Goal: Task Accomplishment & Management: Use online tool/utility

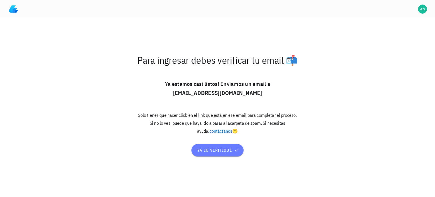
click at [217, 150] on span "ya lo verifiqué" at bounding box center [217, 150] width 41 height 5
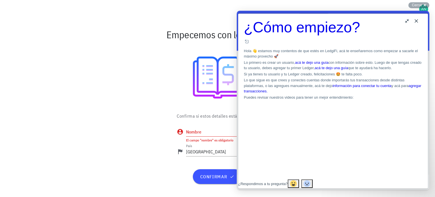
click at [416, 22] on button "Close" at bounding box center [416, 20] width 9 height 9
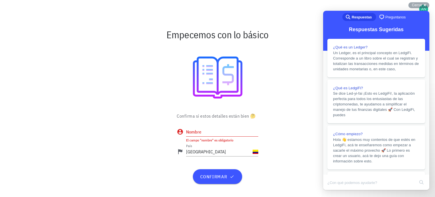
click at [199, 130] on input "Nombre" at bounding box center [222, 131] width 72 height 9
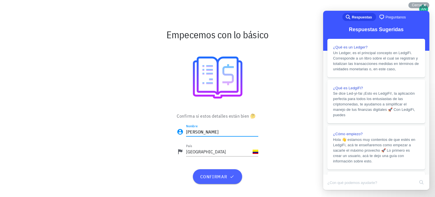
type input "[PERSON_NAME]"
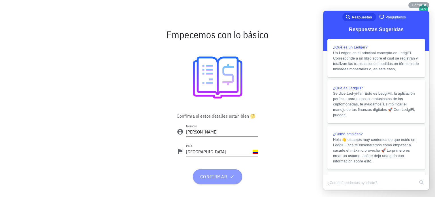
click at [220, 177] on span "confirmar" at bounding box center [217, 177] width 35 height 6
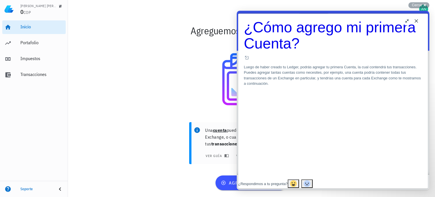
click at [416, 22] on button "Close" at bounding box center [416, 20] width 9 height 9
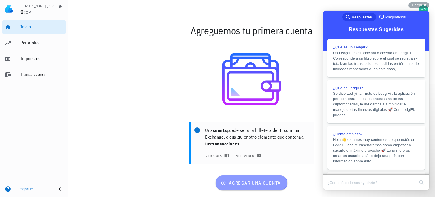
click at [257, 182] on span "agregar una cuenta" at bounding box center [251, 183] width 59 height 6
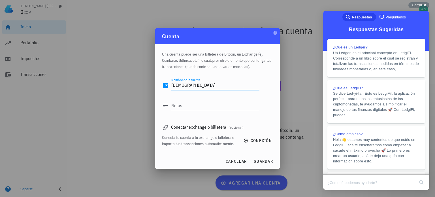
type textarea "[DEMOGRAPHIC_DATA]"
click at [254, 112] on div at bounding box center [215, 114] width 88 height 4
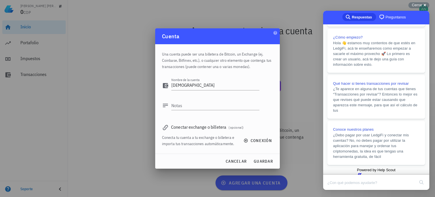
scroll to position [68, 0]
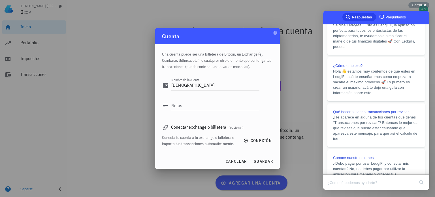
click at [316, 152] on div at bounding box center [217, 98] width 435 height 197
click at [424, 4] on div "Cerrar cross-small" at bounding box center [418, 5] width 21 height 6
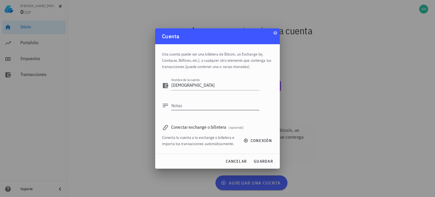
click at [185, 106] on textarea "Notas" at bounding box center [215, 105] width 88 height 9
click at [265, 161] on span "guardar" at bounding box center [263, 161] width 20 height 5
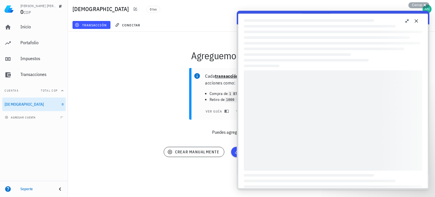
scroll to position [50, 0]
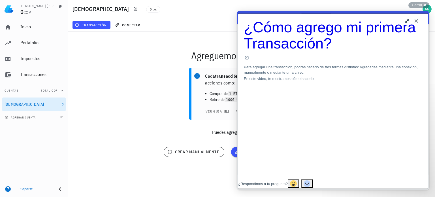
click at [417, 20] on button "Close" at bounding box center [416, 20] width 9 height 9
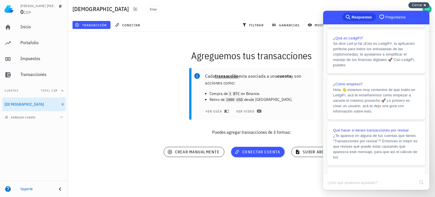
click at [414, 5] on span "Cerrar" at bounding box center [417, 5] width 10 height 4
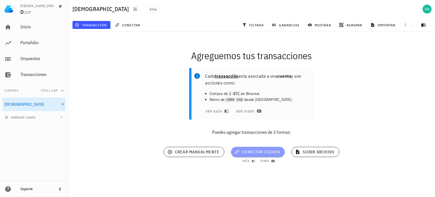
click at [264, 151] on span "conectar cuenta" at bounding box center [258, 151] width 44 height 5
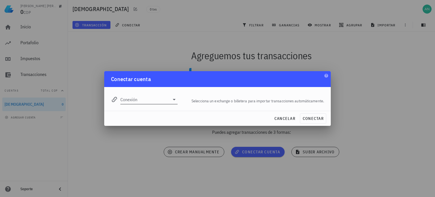
click at [173, 99] on icon at bounding box center [174, 99] width 3 height 1
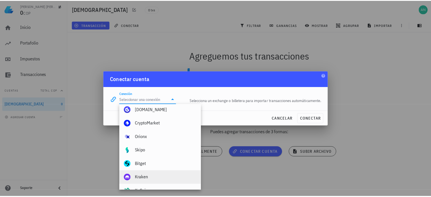
scroll to position [0, 0]
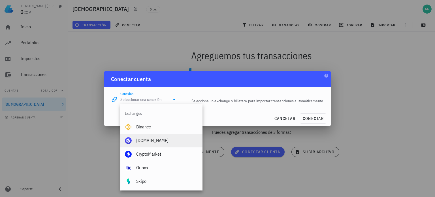
click at [154, 139] on div "[DOMAIN_NAME]" at bounding box center [167, 140] width 62 height 5
type input "[DOMAIN_NAME]"
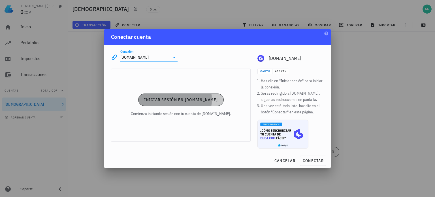
click at [178, 99] on span "Iniciar sesión en Buda.com" at bounding box center [181, 99] width 74 height 5
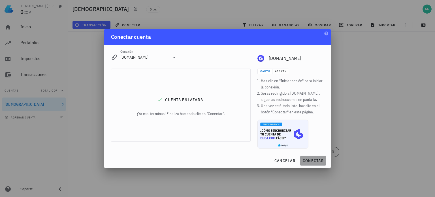
click at [308, 160] on span "conectar" at bounding box center [312, 160] width 21 height 5
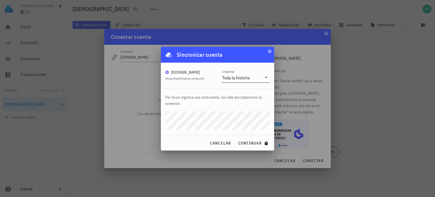
click at [265, 78] on icon at bounding box center [266, 77] width 7 height 7
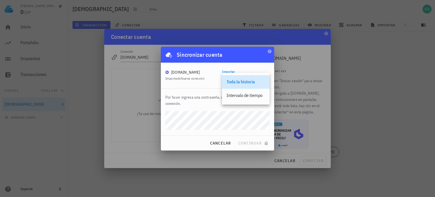
click at [266, 78] on div "Toda la historia" at bounding box center [246, 82] width 48 height 14
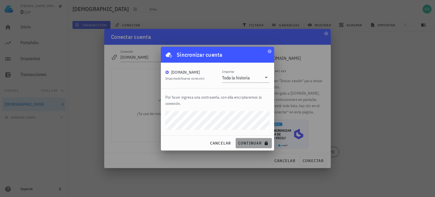
click at [253, 142] on span "continuar" at bounding box center [254, 142] width 32 height 5
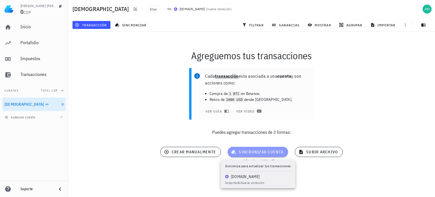
click at [260, 151] on span "sincronizar cuenta" at bounding box center [257, 151] width 51 height 5
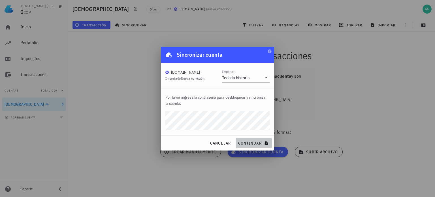
click at [249, 142] on span "continuar" at bounding box center [254, 142] width 32 height 5
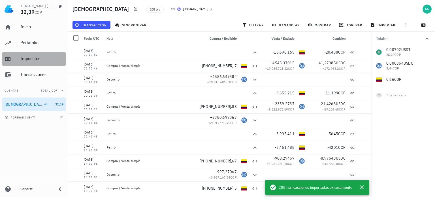
click at [31, 57] on div "Impuestos" at bounding box center [41, 58] width 43 height 5
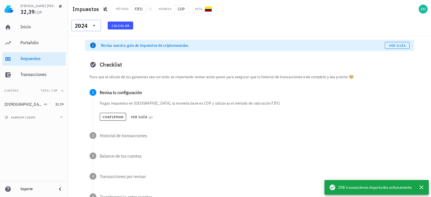
click at [91, 25] on icon at bounding box center [94, 25] width 7 height 7
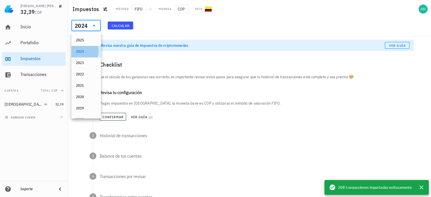
click at [76, 51] on div "2024" at bounding box center [86, 51] width 20 height 5
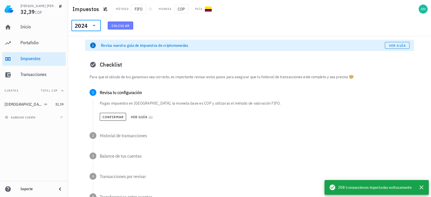
click at [117, 25] on span "Calcular" at bounding box center [120, 26] width 18 height 4
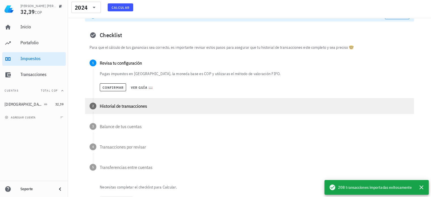
scroll to position [28, 0]
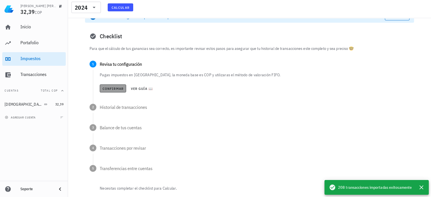
click at [111, 88] on span "Confirmar" at bounding box center [112, 88] width 21 height 4
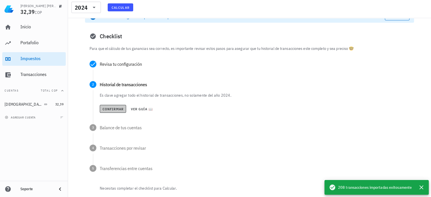
click at [116, 108] on span "Confirmar" at bounding box center [112, 109] width 21 height 4
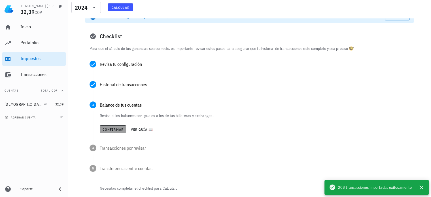
click at [116, 128] on span "Confirmar" at bounding box center [112, 129] width 21 height 4
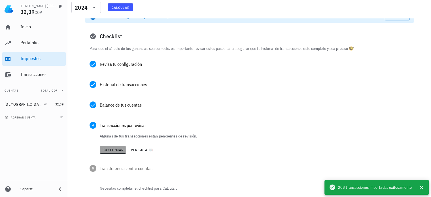
click at [116, 148] on span "Confirmar" at bounding box center [112, 150] width 21 height 4
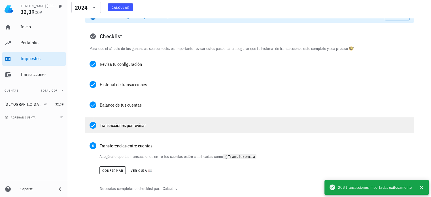
scroll to position [57, 0]
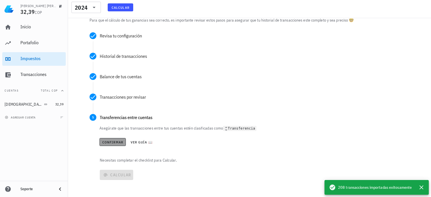
click at [113, 142] on span "Confirmar" at bounding box center [112, 142] width 21 height 4
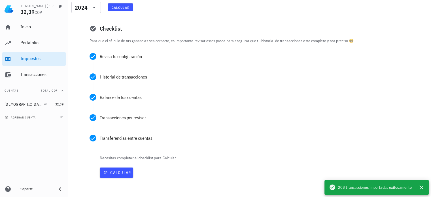
scroll to position [36, 0]
click at [122, 171] on span "Calcular" at bounding box center [116, 172] width 29 height 5
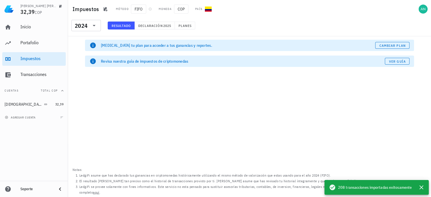
scroll to position [0, 0]
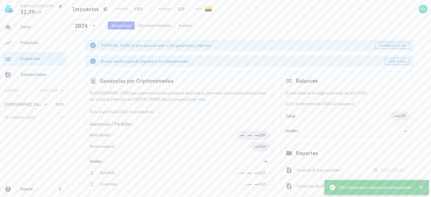
click at [0, 0] on div "Balance total al finalizar el año 2024 Cambiar plan" at bounding box center [0, 0] width 0 height 0
click at [398, 116] on div "Balance total al finalizar el año 2024 Cambiar plan" at bounding box center [393, 115] width 67 height 15
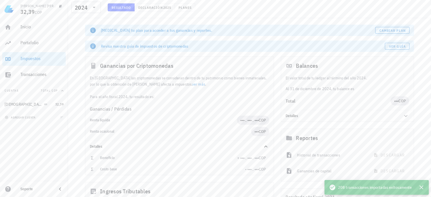
scroll to position [28, 0]
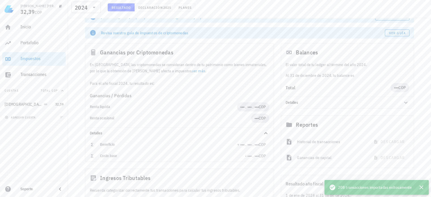
click at [192, 71] on link "ver más" at bounding box center [198, 70] width 13 height 5
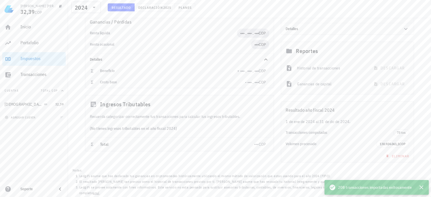
scroll to position [0, 0]
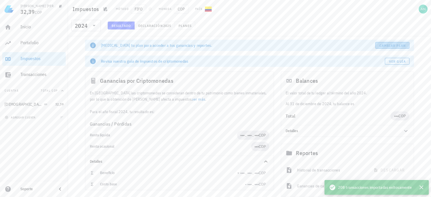
click at [386, 43] on span "Cambiar plan" at bounding box center [392, 45] width 27 height 4
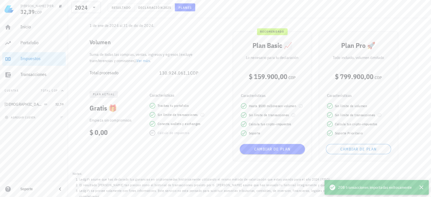
scroll to position [55, 0]
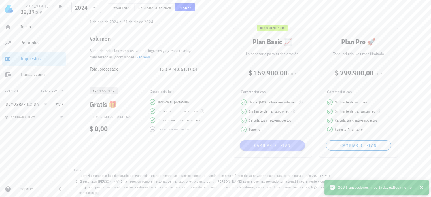
click at [271, 145] on span "Cambiar de plan" at bounding box center [272, 145] width 61 height 5
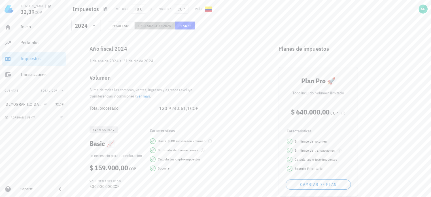
click at [154, 25] on span "Declaración" at bounding box center [150, 26] width 25 height 4
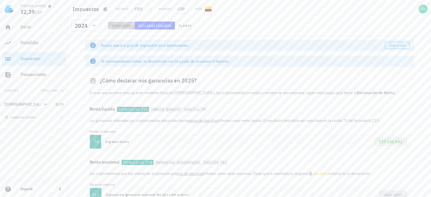
click at [119, 25] on span "Resultado" at bounding box center [121, 26] width 20 height 4
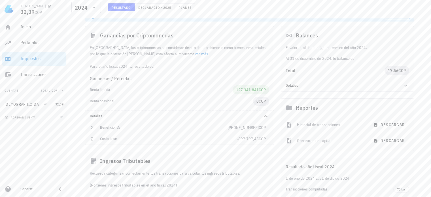
scroll to position [58, 0]
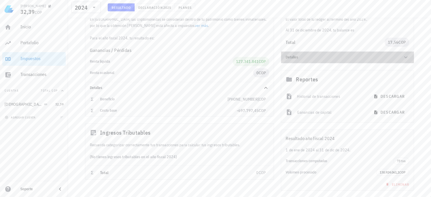
click at [406, 57] on icon at bounding box center [405, 57] width 3 height 2
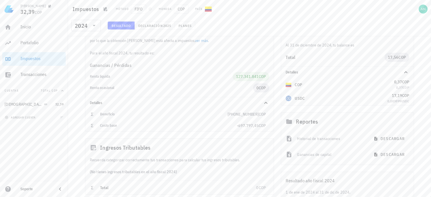
scroll to position [0, 0]
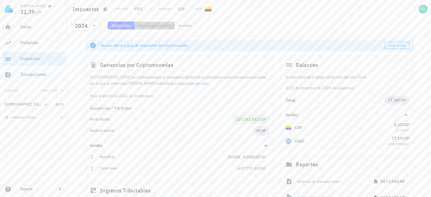
click at [153, 24] on span "Declaración" at bounding box center [150, 26] width 25 height 4
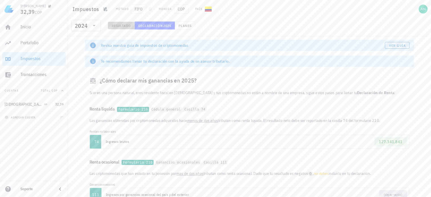
click at [120, 25] on span "Resultado" at bounding box center [121, 26] width 20 height 4
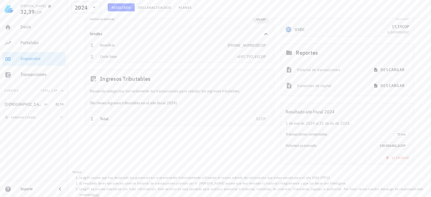
scroll to position [113, 0]
click at [388, 67] on span "descargar" at bounding box center [389, 67] width 30 height 5
click at [385, 83] on span "descargar" at bounding box center [389, 83] width 30 height 5
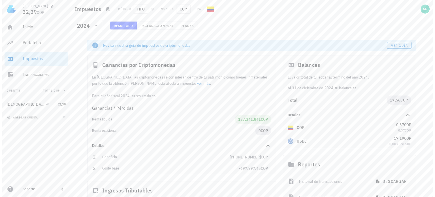
scroll to position [0, 0]
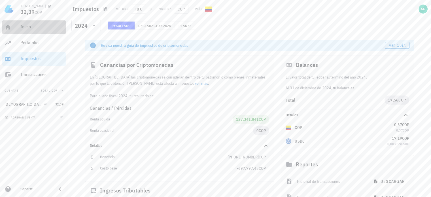
click at [20, 25] on link "Inicio" at bounding box center [33, 27] width 63 height 14
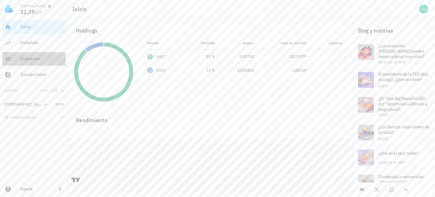
click at [34, 60] on div "Impuestos" at bounding box center [41, 58] width 43 height 5
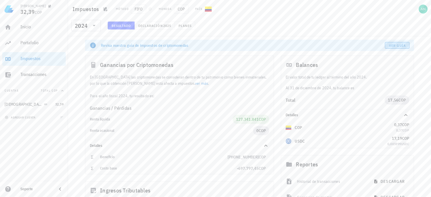
click at [396, 45] on span "Ver guía" at bounding box center [397, 45] width 17 height 4
click at [422, 8] on div "avatar" at bounding box center [422, 9] width 9 height 9
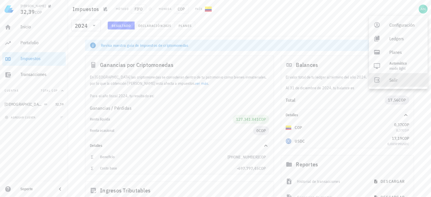
click at [395, 81] on div "Salir" at bounding box center [406, 79] width 34 height 11
